Goal: Check status

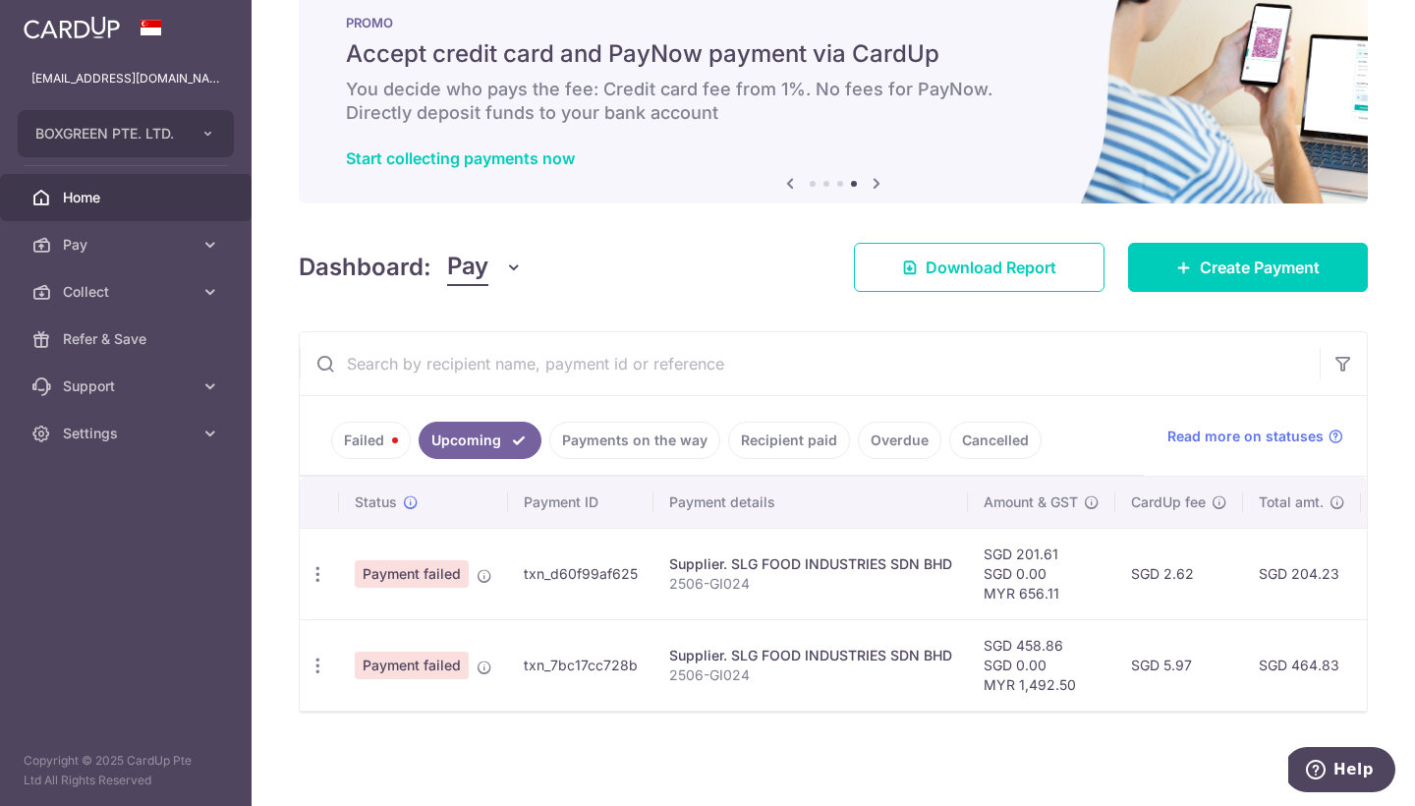
scroll to position [48, 0]
click at [602, 442] on link "Payments on the way" at bounding box center [634, 440] width 171 height 37
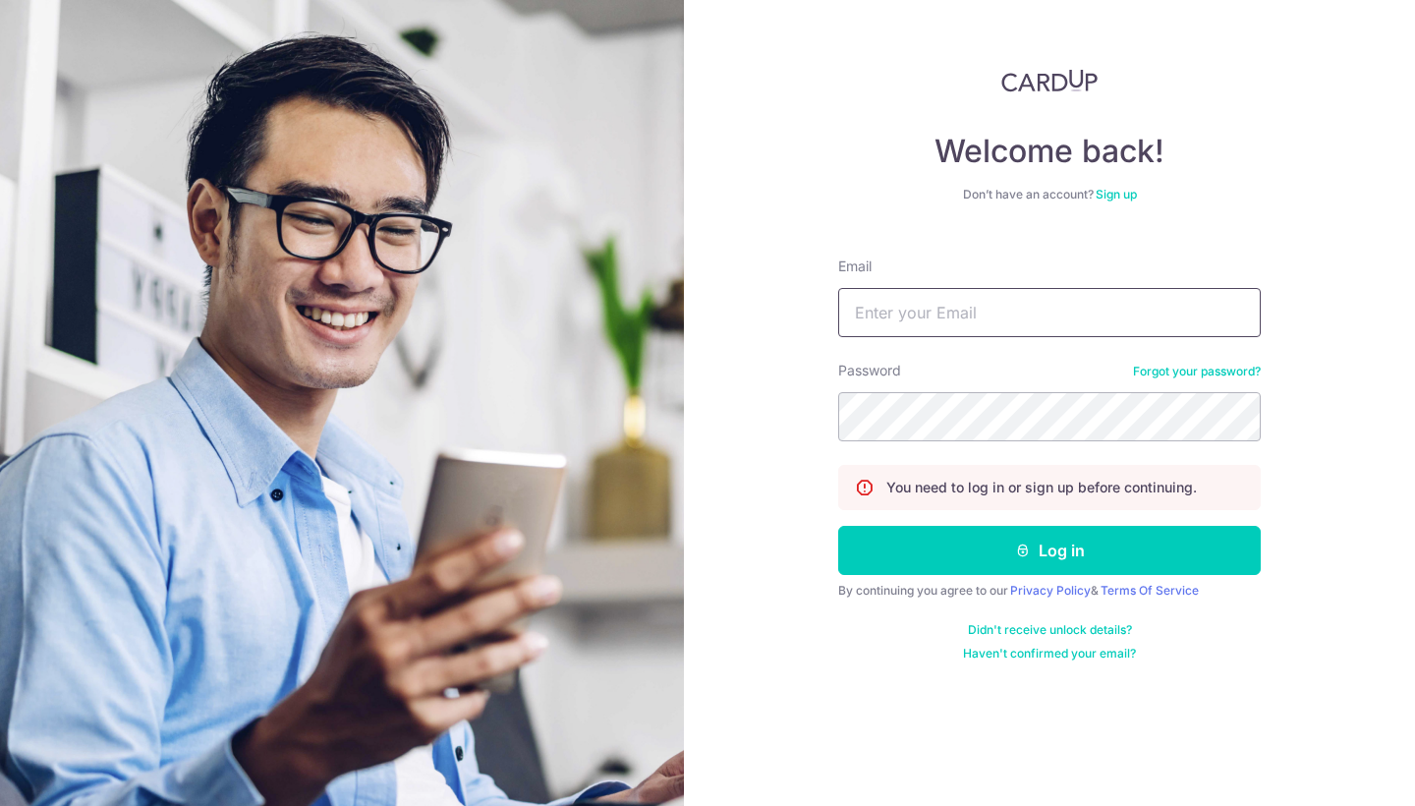
drag, startPoint x: 902, startPoint y: 310, endPoint x: 922, endPoint y: 146, distance: 164.4
paste input "[EMAIL_ADDRESS][DOMAIN_NAME]"
type input "[EMAIL_ADDRESS][DOMAIN_NAME]"
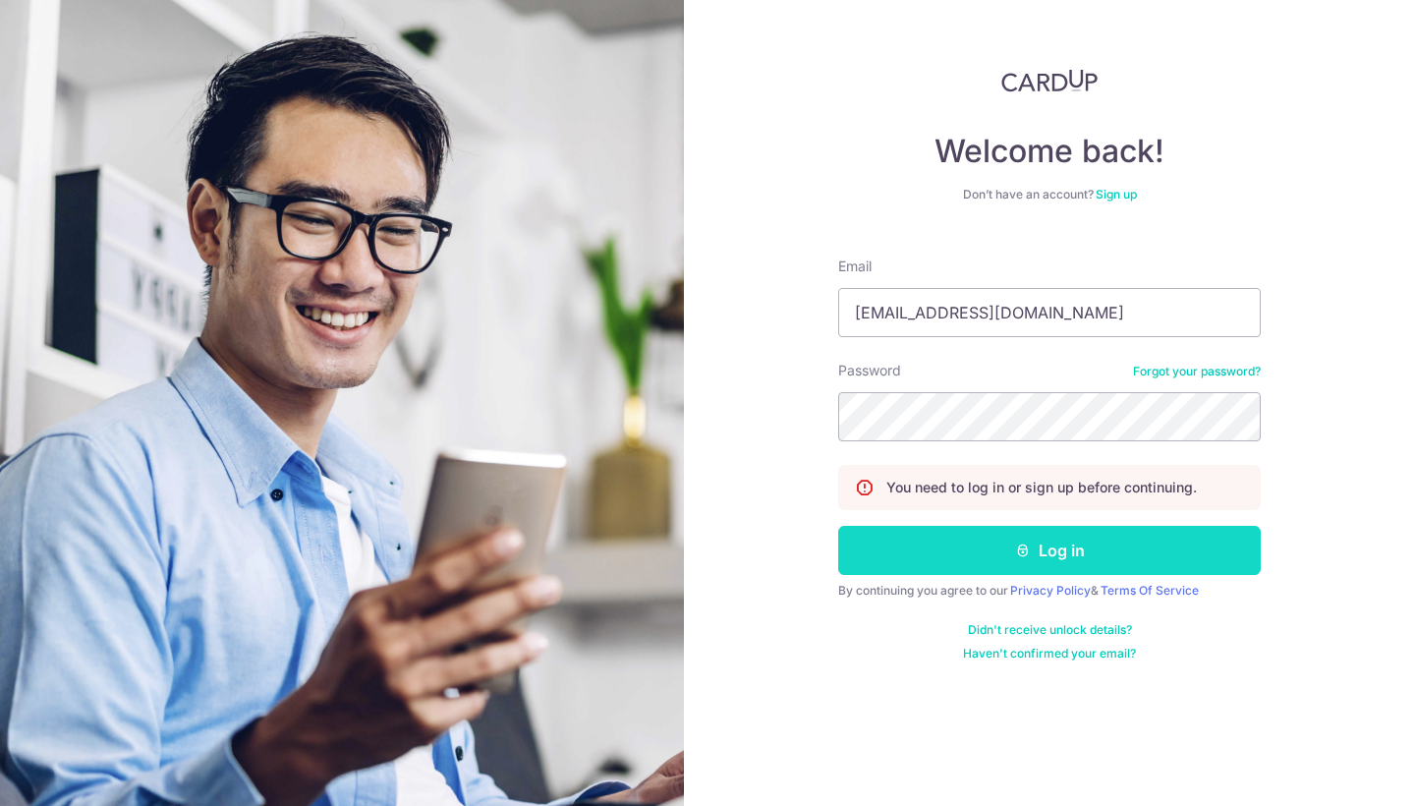
click at [934, 547] on button "Log in" at bounding box center [1049, 550] width 423 height 49
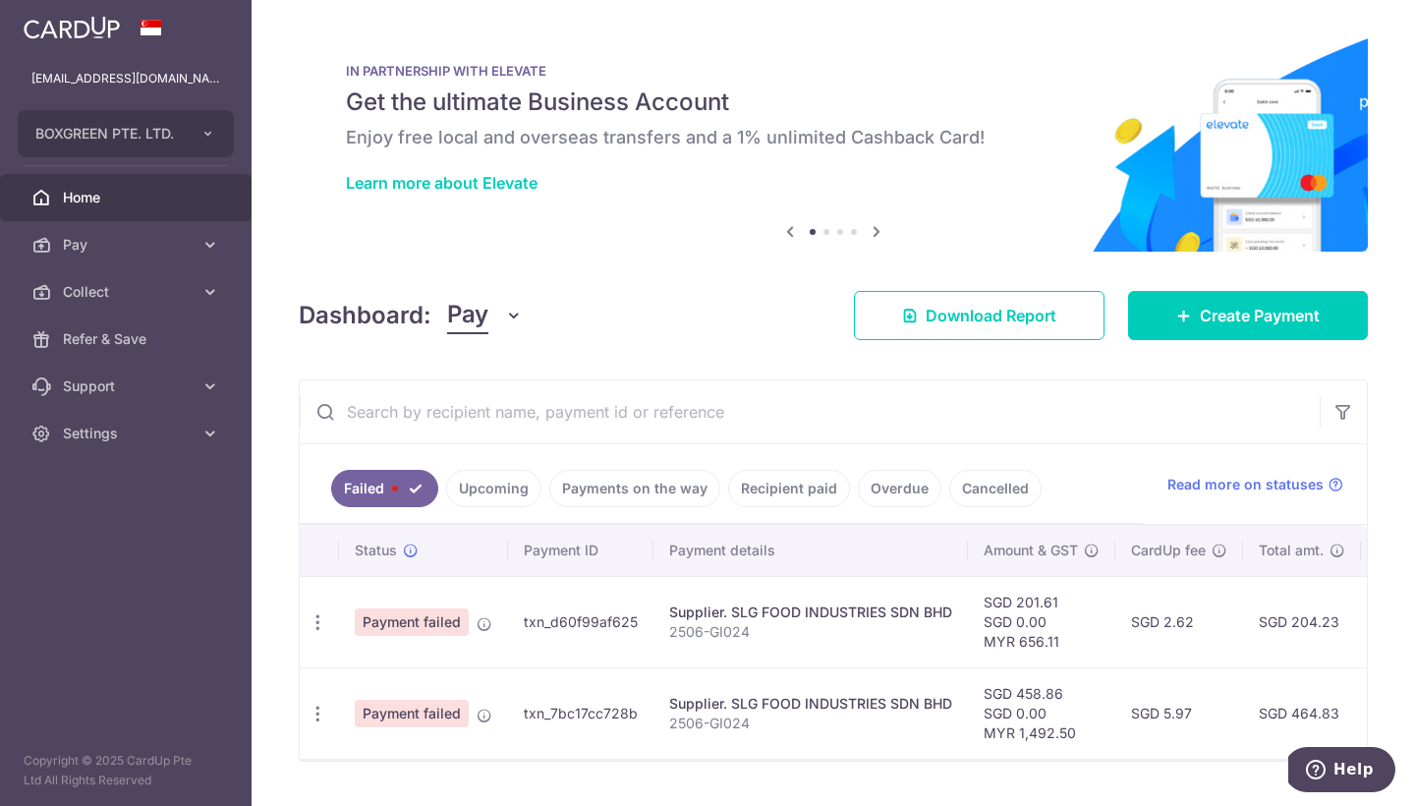
click at [628, 487] on link "Payments on the way" at bounding box center [634, 488] width 171 height 37
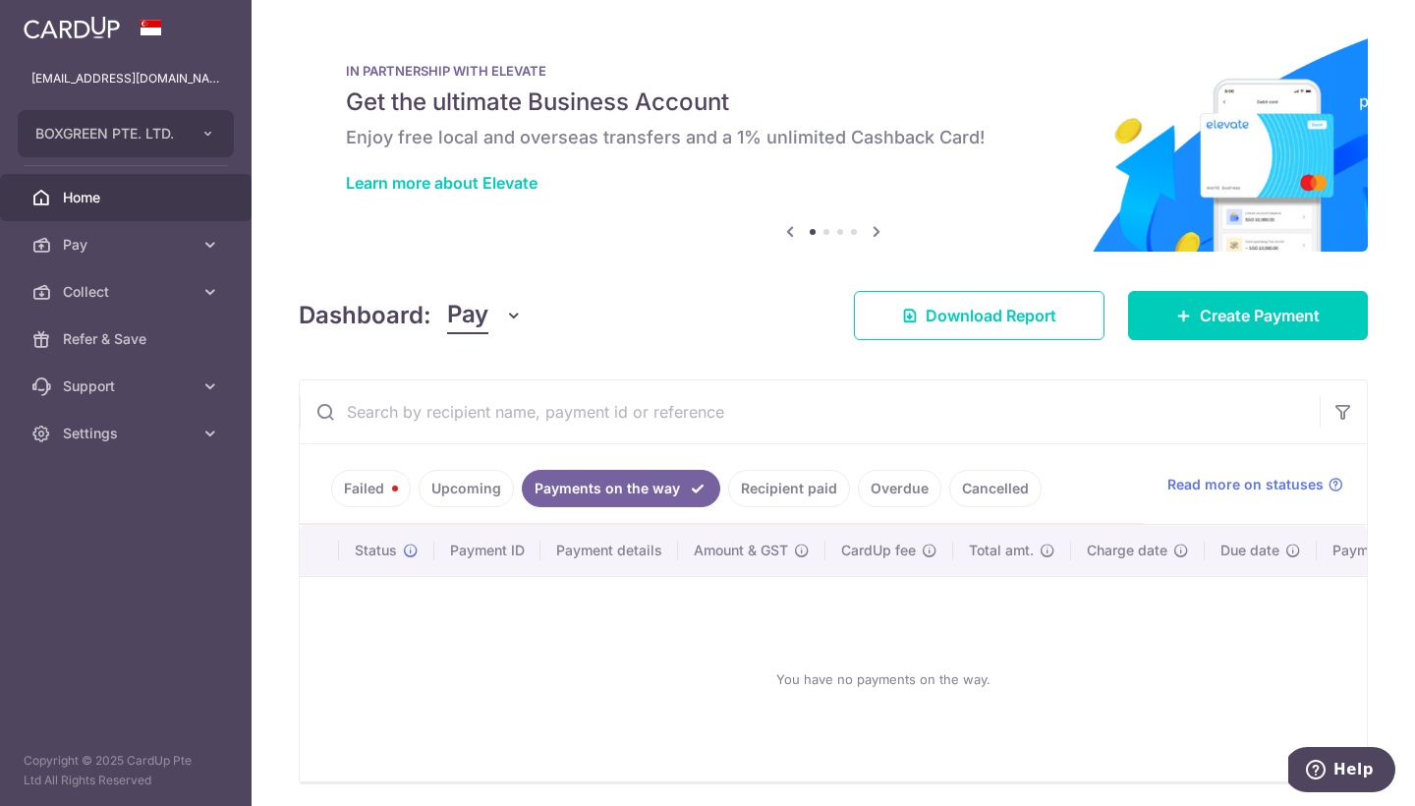
click at [488, 476] on link "Upcoming" at bounding box center [466, 488] width 95 height 37
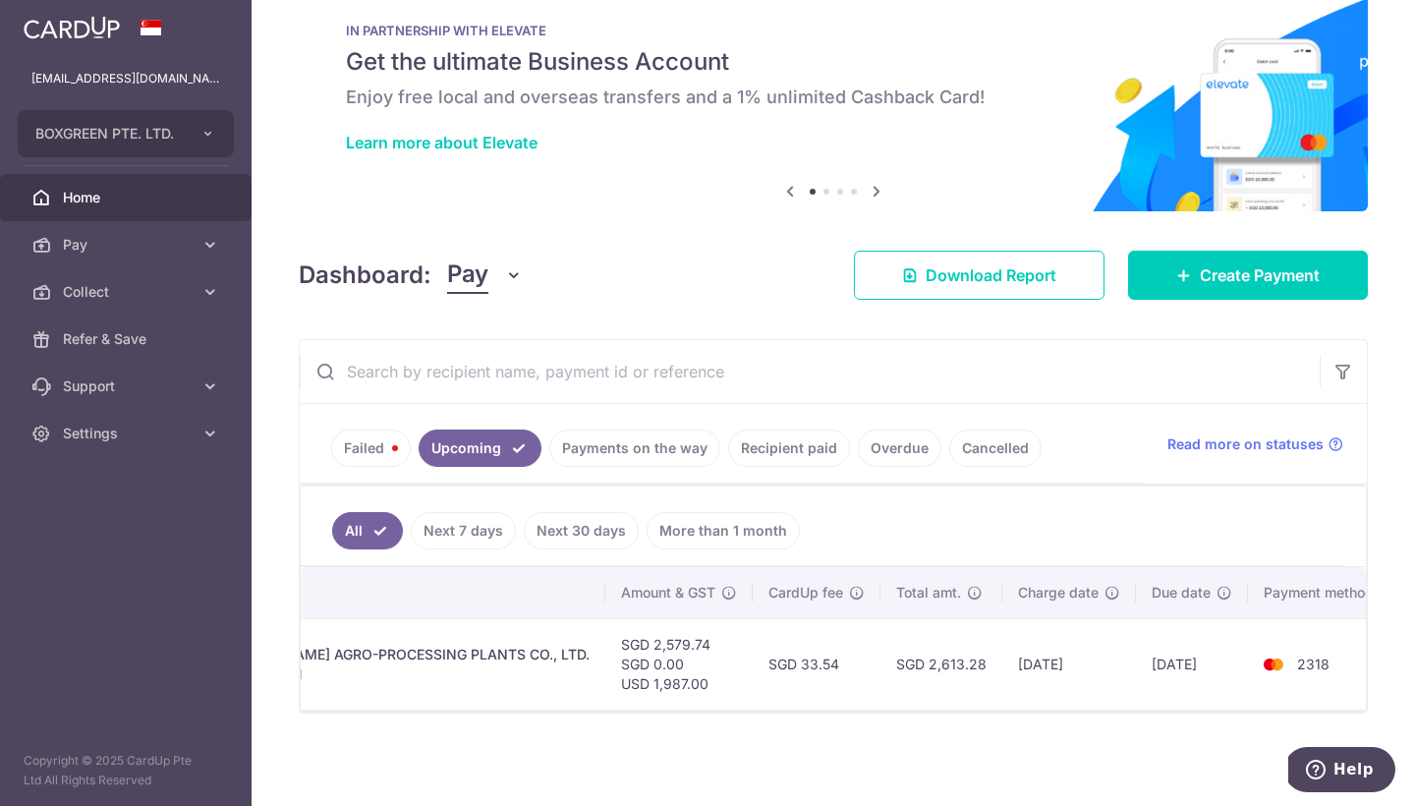
scroll to position [40, 0]
drag, startPoint x: 686, startPoint y: 683, endPoint x: 633, endPoint y: 683, distance: 53.1
click at [633, 683] on td "SGD 2,579.74 SGD 0.00 USD 1,987.00" at bounding box center [679, 663] width 147 height 91
copy td "1,987.00"
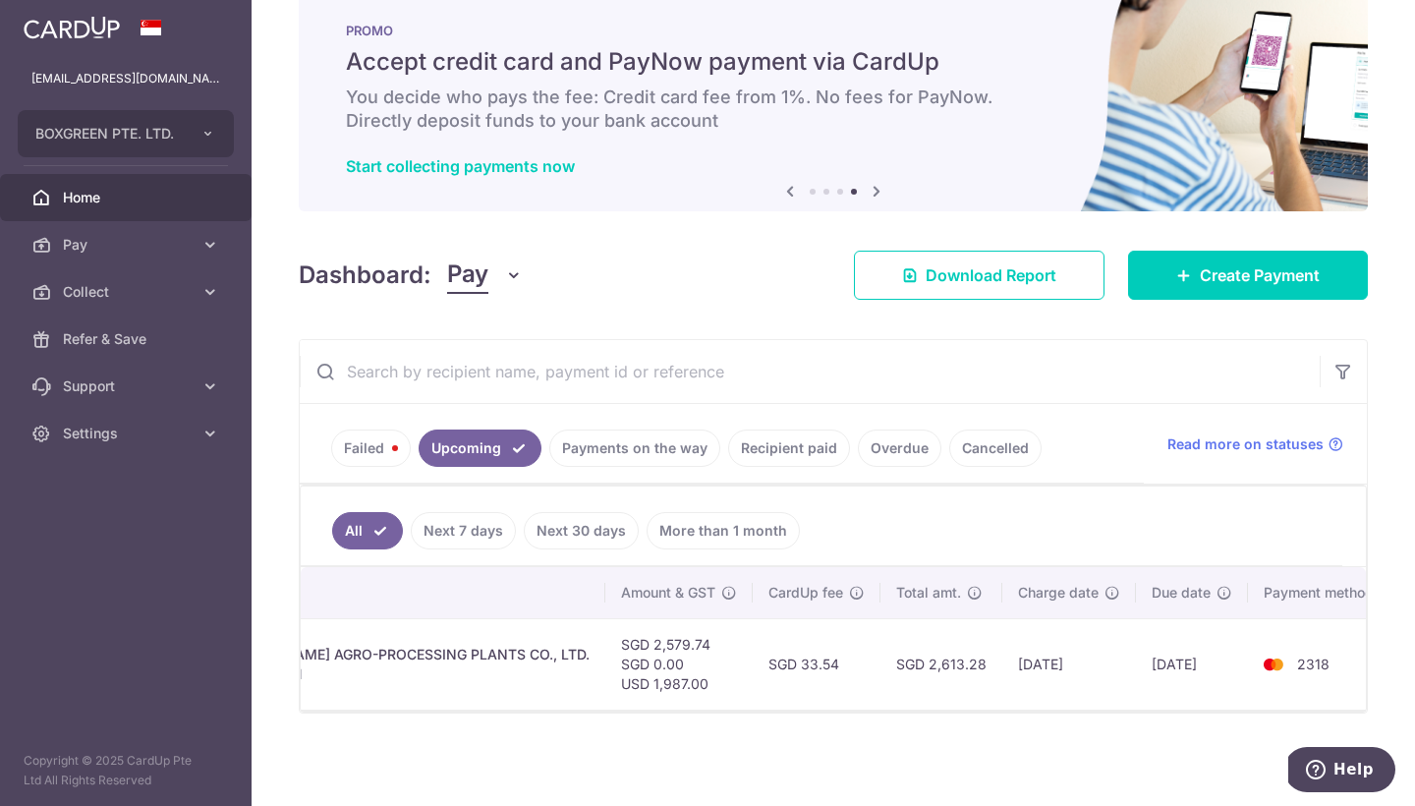
click at [743, 756] on div "× Pause Schedule Pause all future payments in this series Pause just this one p…" at bounding box center [834, 403] width 1164 height 806
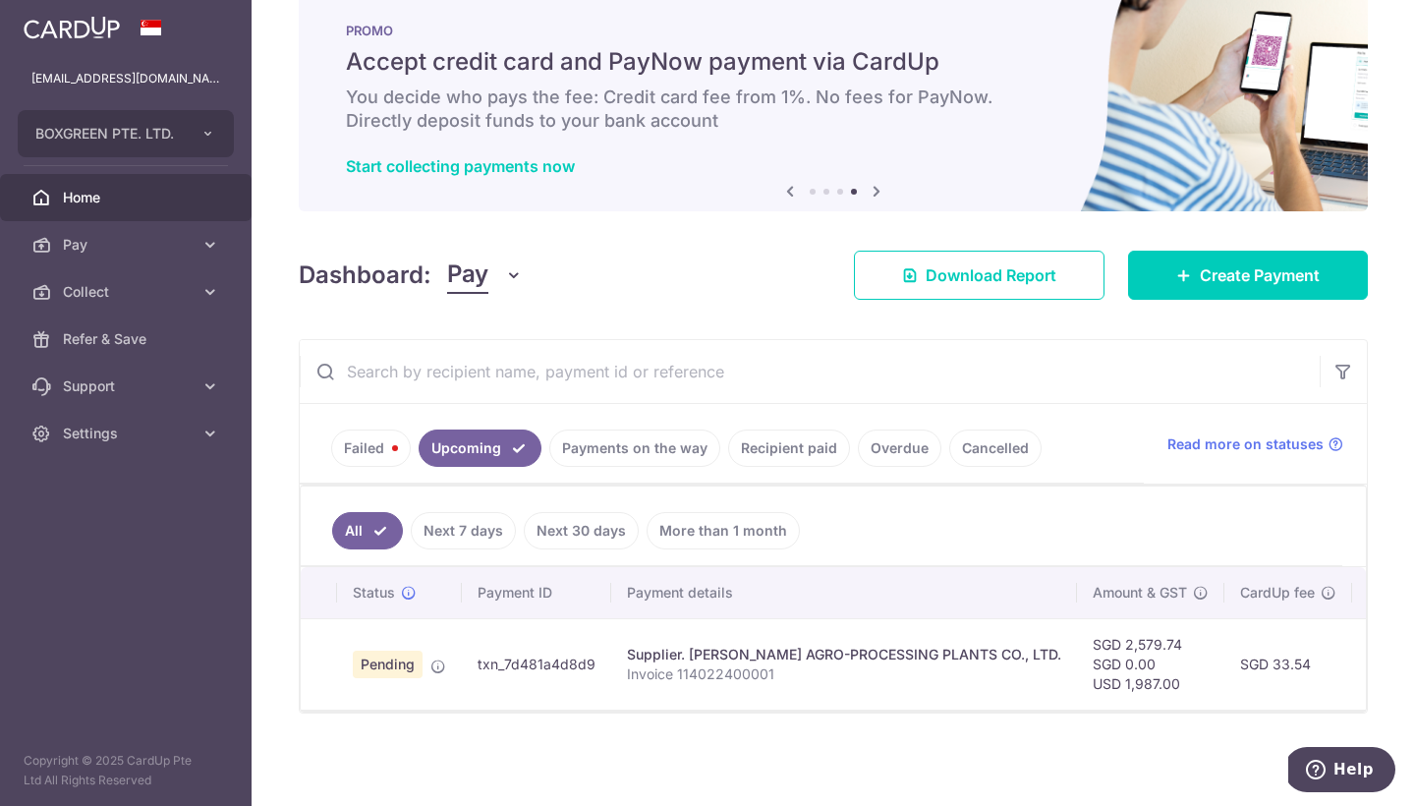
scroll to position [0, 0]
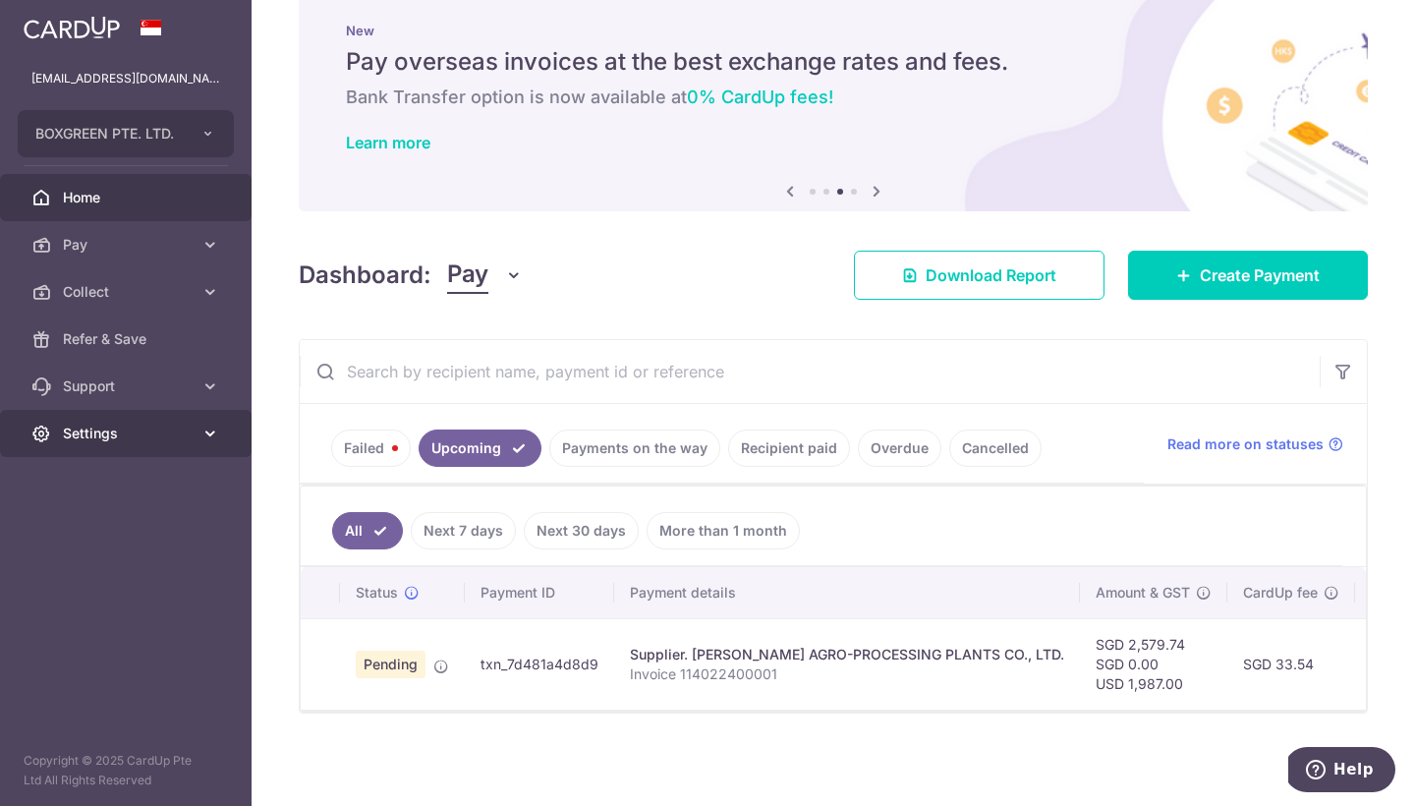
click at [201, 425] on icon at bounding box center [211, 434] width 20 height 20
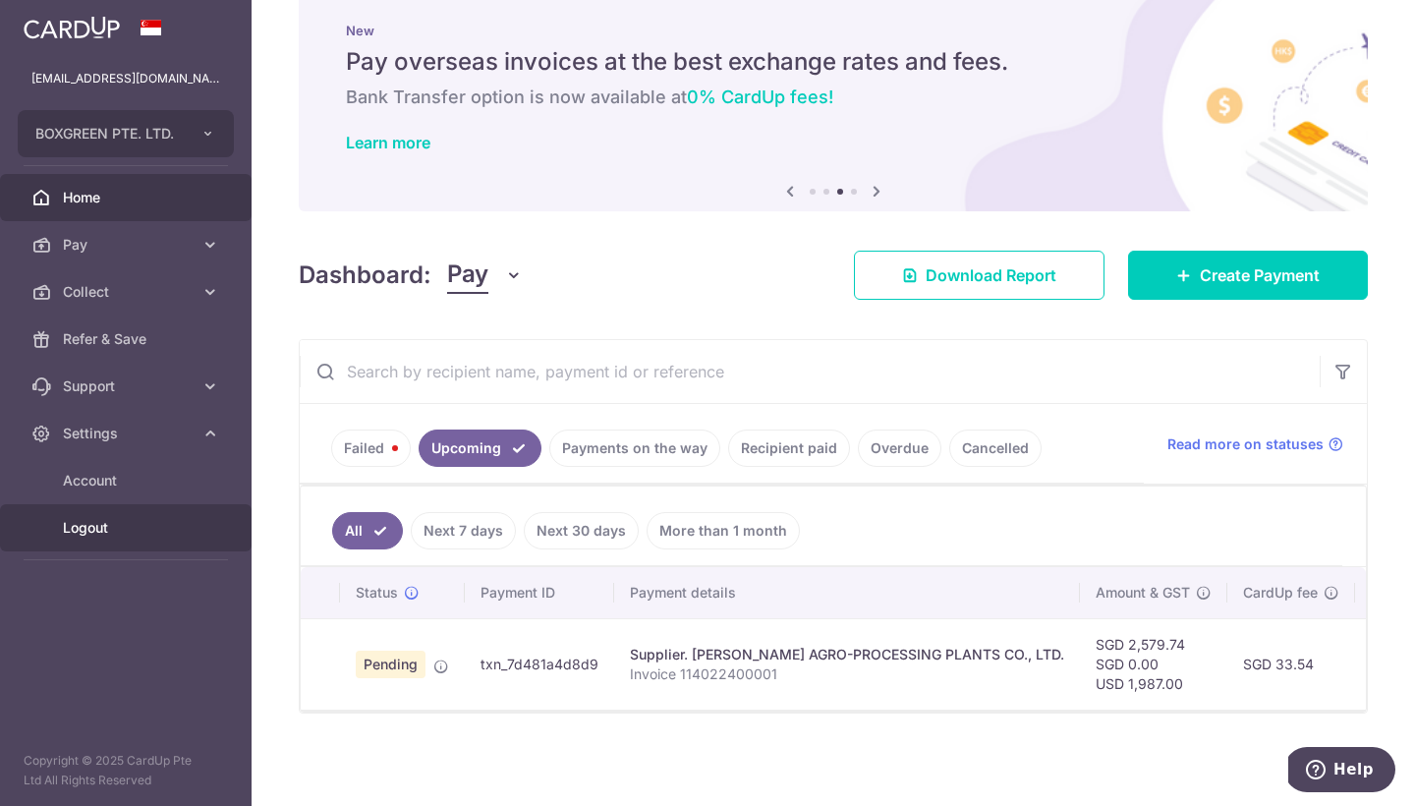
click at [93, 528] on span "Logout" at bounding box center [128, 528] width 130 height 20
